Goal: Navigation & Orientation: Find specific page/section

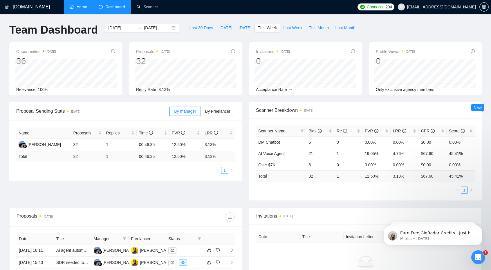
click at [82, 4] on link "Home" at bounding box center [78, 6] width 17 height 5
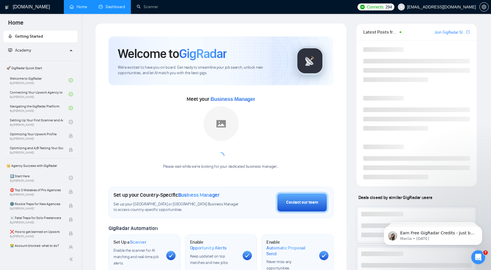
click at [99, 7] on link "Dashboard" at bounding box center [112, 6] width 26 height 5
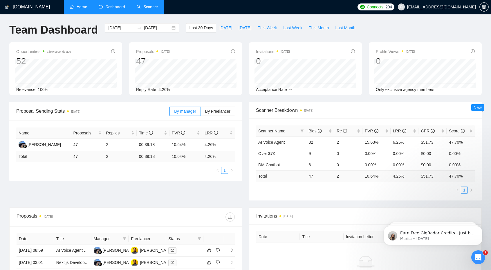
click at [151, 4] on link "Scanner" at bounding box center [147, 6] width 21 height 5
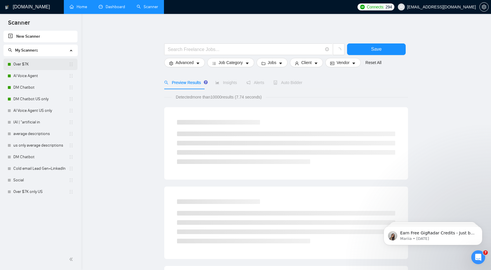
click at [46, 62] on link "Over $7K" at bounding box center [40, 65] width 55 height 12
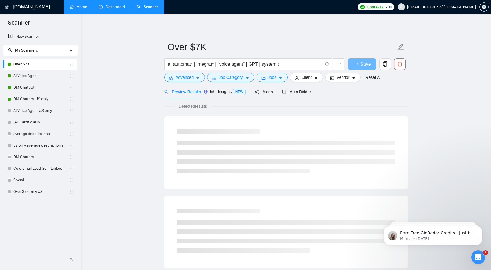
click at [107, 8] on link "Dashboard" at bounding box center [112, 6] width 26 height 5
